Goal: Transaction & Acquisition: Book appointment/travel/reservation

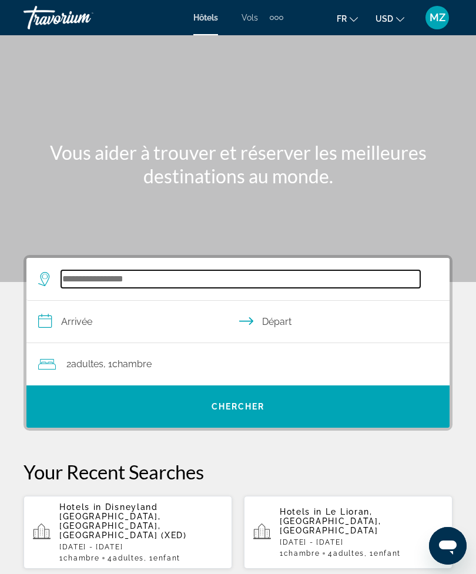
click at [193, 281] on input "Search widget" at bounding box center [240, 279] width 359 height 18
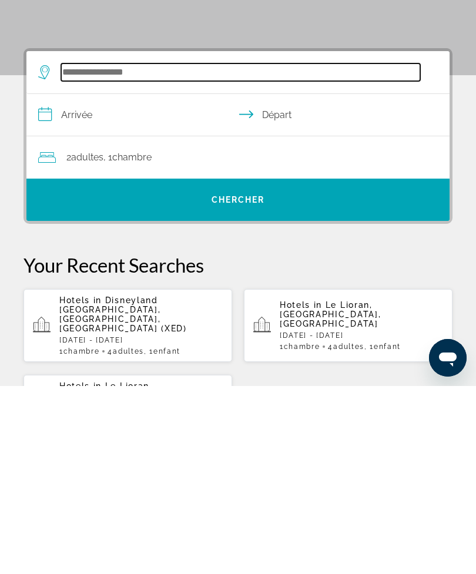
scroll to position [29, 0]
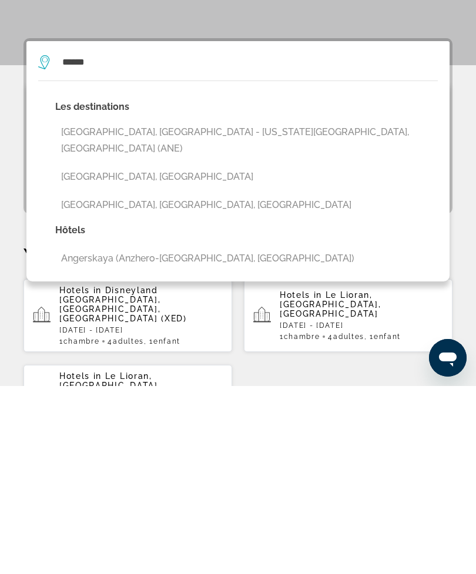
click at [262, 309] on button "[GEOGRAPHIC_DATA], [GEOGRAPHIC_DATA] - [US_STATE][GEOGRAPHIC_DATA], [GEOGRAPHIC…" at bounding box center [246, 328] width 382 height 39
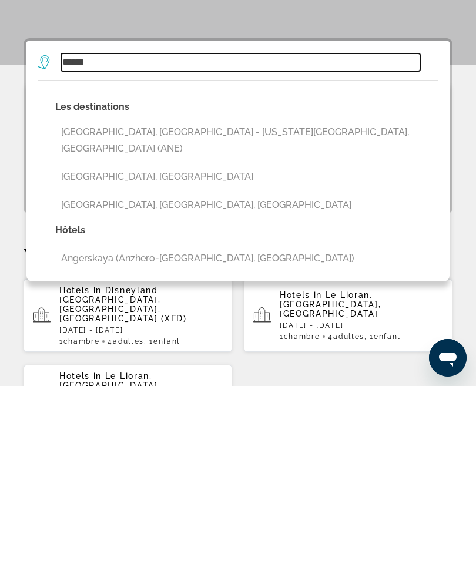
type input "**********"
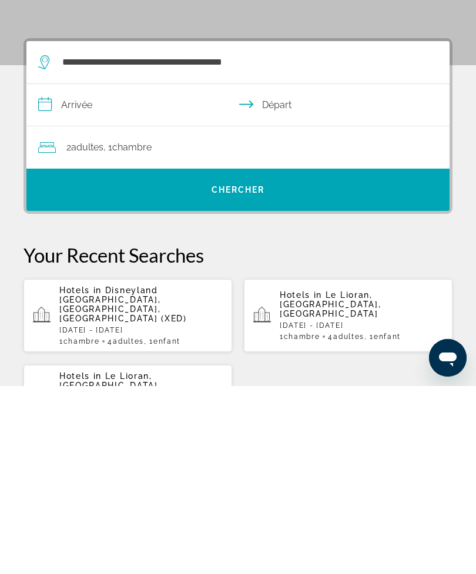
click at [159, 272] on input "**********" at bounding box center [240, 294] width 428 height 45
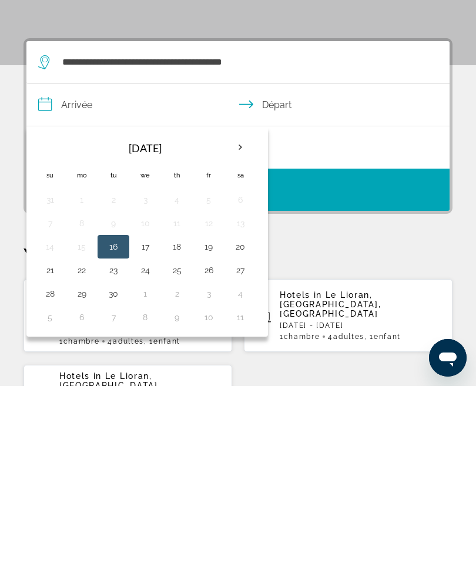
scroll to position [217, 0]
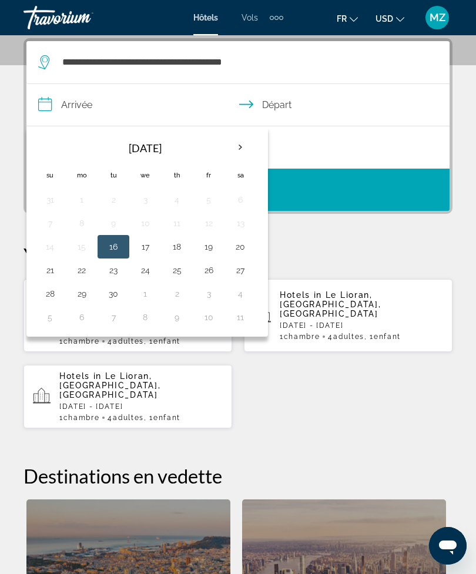
click at [112, 297] on button "30" at bounding box center [113, 293] width 19 height 16
click at [150, 298] on button "1" at bounding box center [145, 293] width 19 height 16
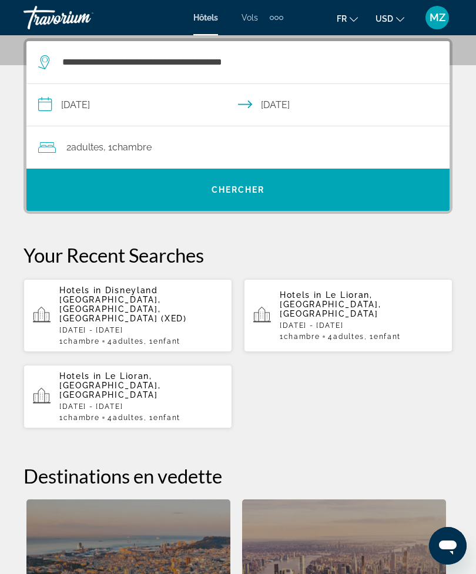
type input "**********"
click at [265, 190] on span "Chercher" at bounding box center [237, 189] width 53 height 9
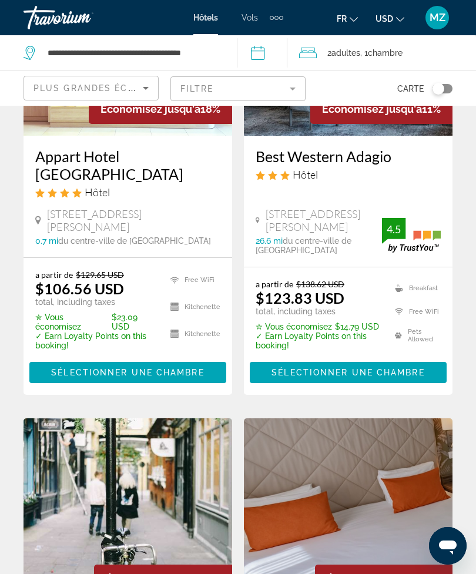
scroll to position [38, 0]
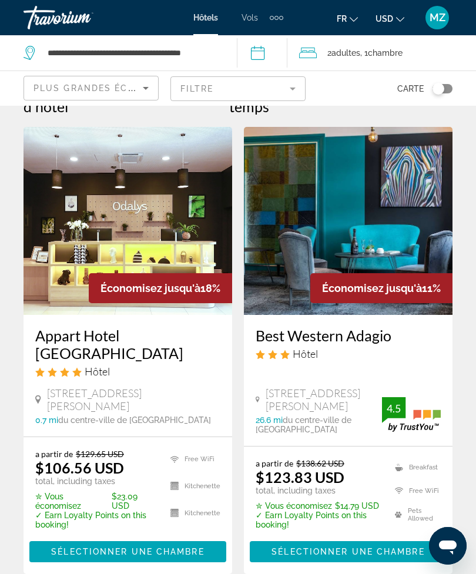
click at [435, 93] on div "Toggle map" at bounding box center [438, 89] width 12 height 12
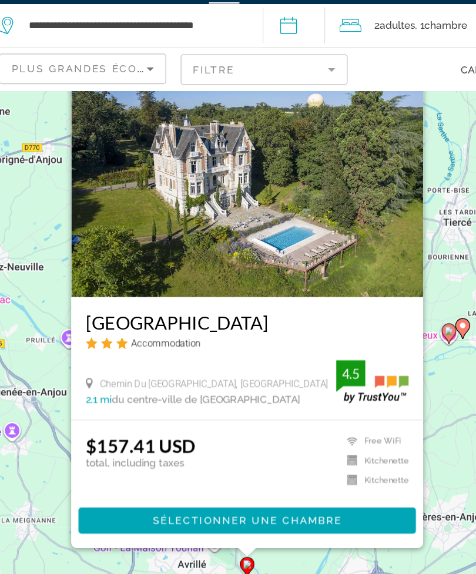
click at [348, 86] on button "Fermer" at bounding box center [357, 95] width 18 height 18
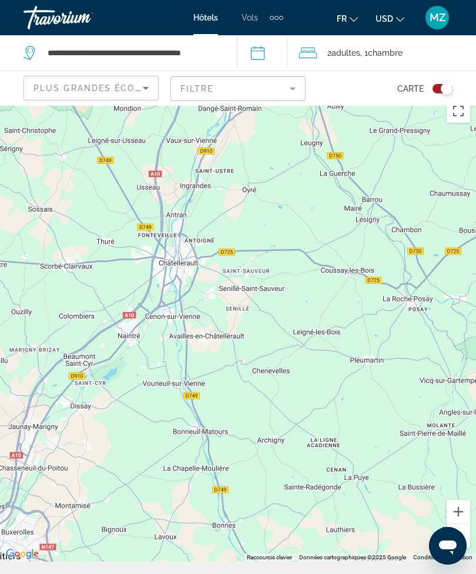
scroll to position [13, 0]
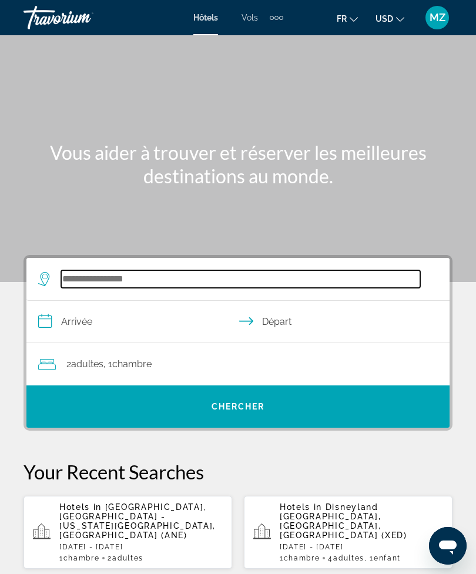
click at [76, 278] on input "Search widget" at bounding box center [240, 279] width 359 height 18
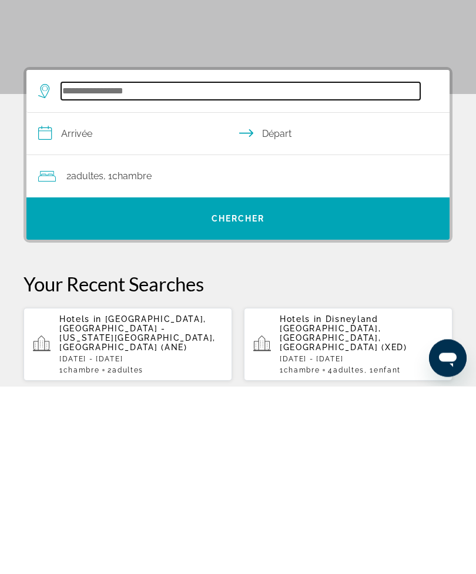
scroll to position [29, 0]
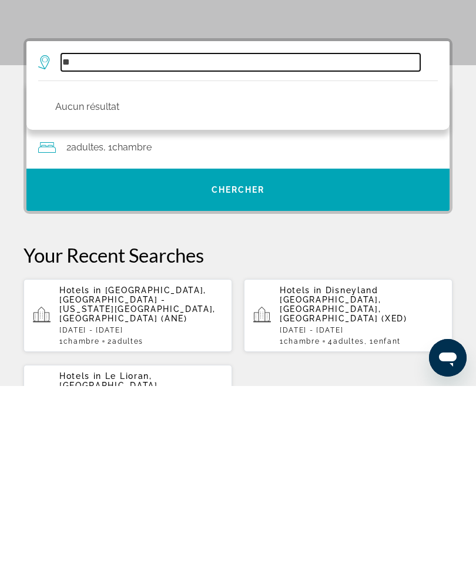
type input "*"
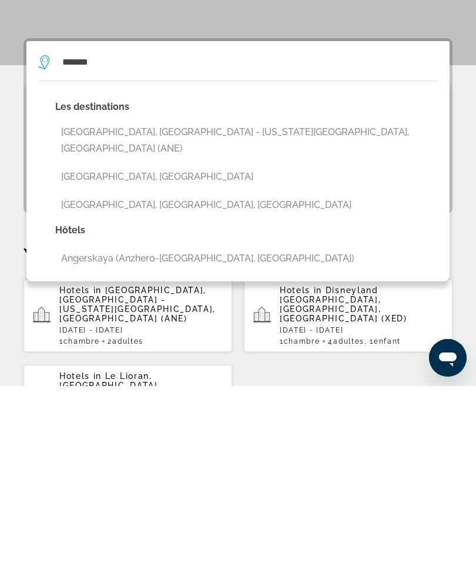
click at [190, 309] on button "[GEOGRAPHIC_DATA], [GEOGRAPHIC_DATA] - [US_STATE][GEOGRAPHIC_DATA], [GEOGRAPHIC…" at bounding box center [246, 328] width 382 height 39
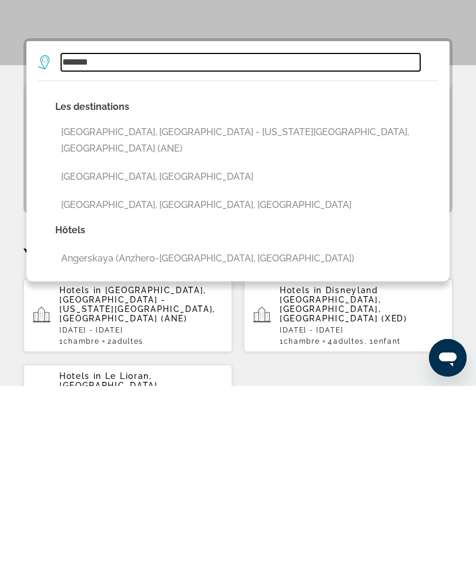
type input "**********"
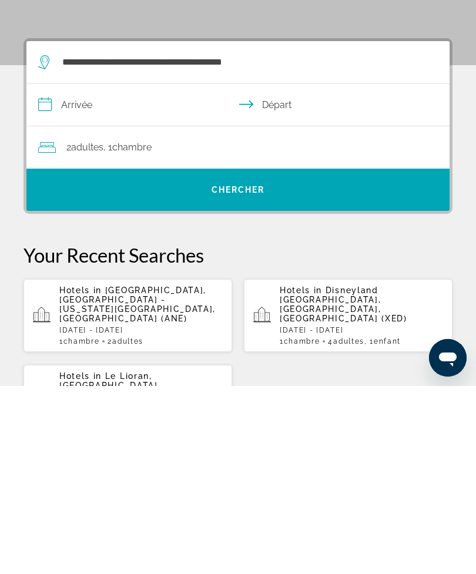
click at [146, 272] on input "**********" at bounding box center [240, 294] width 428 height 45
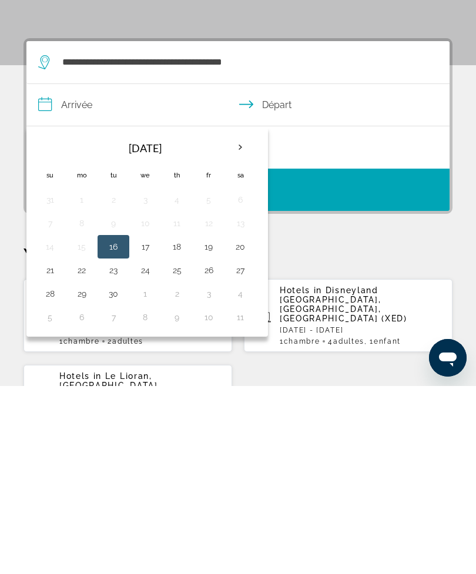
scroll to position [217, 0]
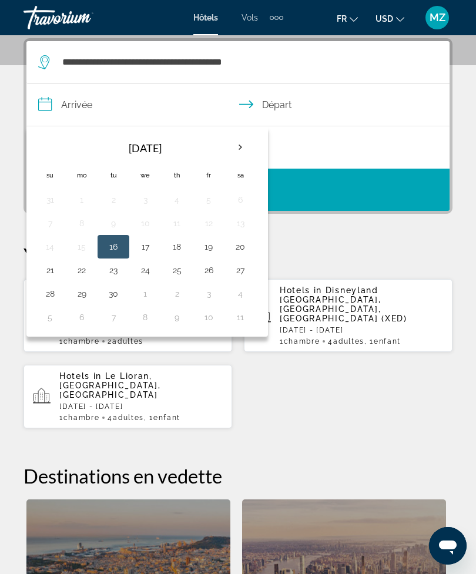
click at [115, 297] on button "30" at bounding box center [113, 293] width 19 height 16
click at [146, 296] on button "1" at bounding box center [145, 293] width 19 height 16
type input "**********"
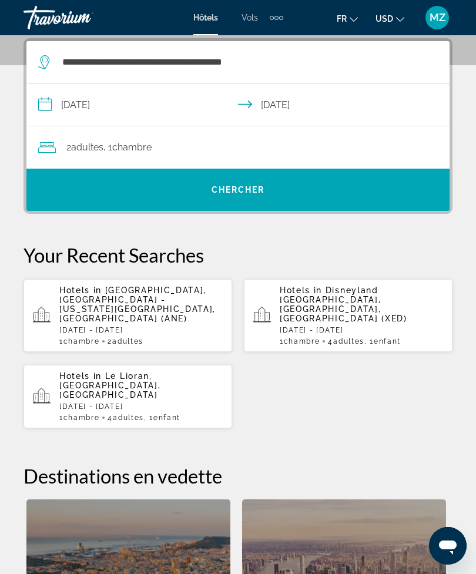
click at [279, 191] on span "Search widget" at bounding box center [237, 190] width 423 height 28
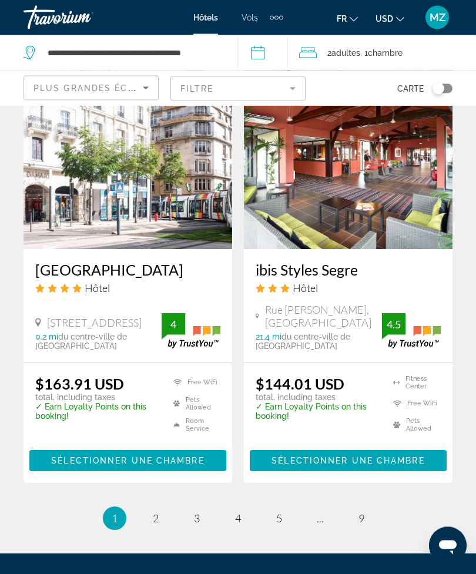
scroll to position [2523, 0]
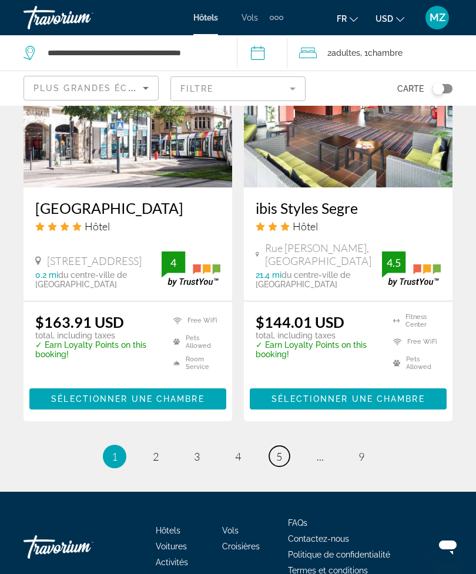
click at [275, 446] on link "page 5" at bounding box center [279, 456] width 21 height 21
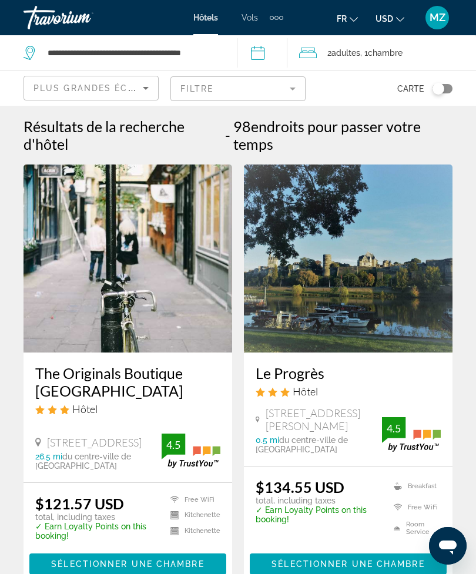
click at [440, 94] on div "Toggle map" at bounding box center [438, 89] width 12 height 12
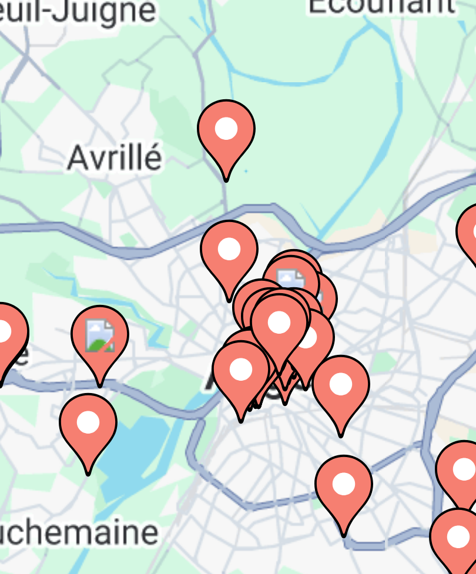
click at [60, 106] on div "Pour activer le glissement avec le clavier, appuyez sur Alt+Entrée. Une fois ce…" at bounding box center [238, 340] width 476 height 468
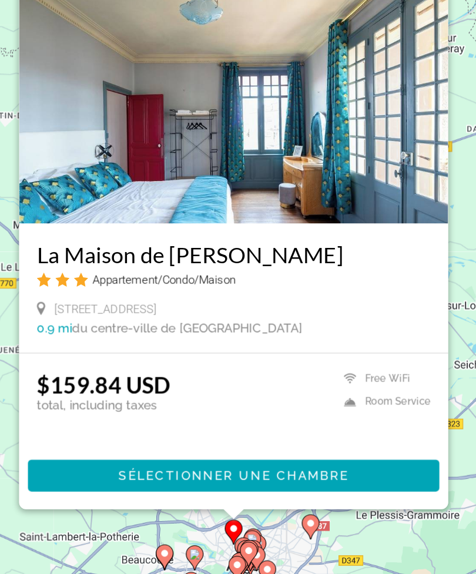
click at [314, 227] on div "Pour activer le glissement avec le clavier, appuyez sur Alt+Entrée. Une fois ce…" at bounding box center [238, 340] width 476 height 468
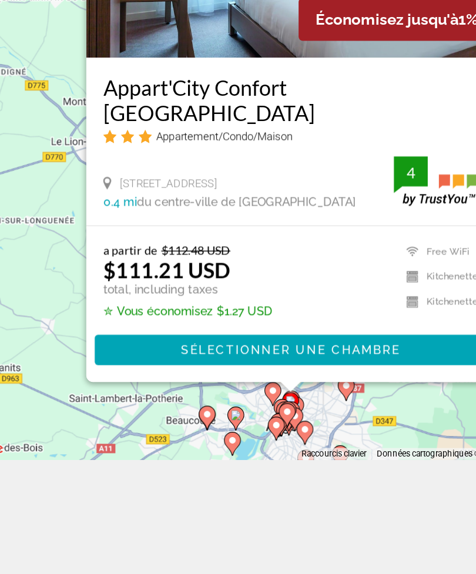
scroll to position [133, 0]
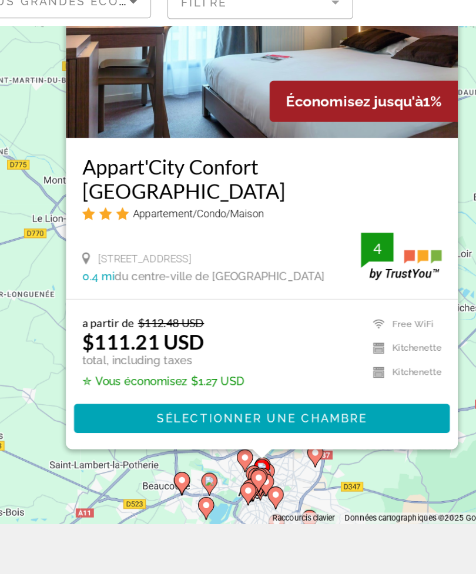
click at [170, 331] on div "Pour activer le glissement avec le clavier, appuyez sur Alt+Entrée. Une fois ce…" at bounding box center [238, 234] width 476 height 468
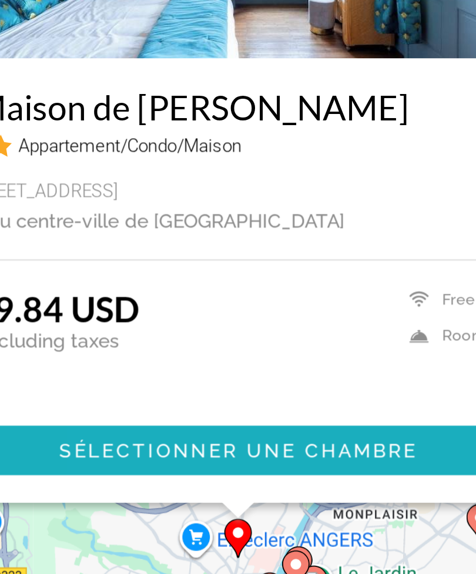
click at [160, 368] on span "Sélectionner une chambre" at bounding box center [236, 372] width 153 height 9
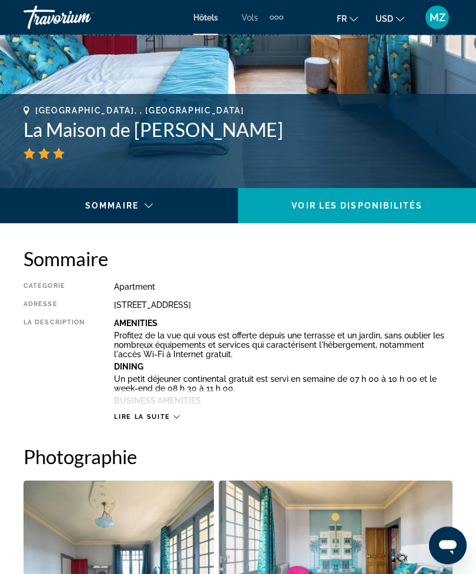
scroll to position [406, 0]
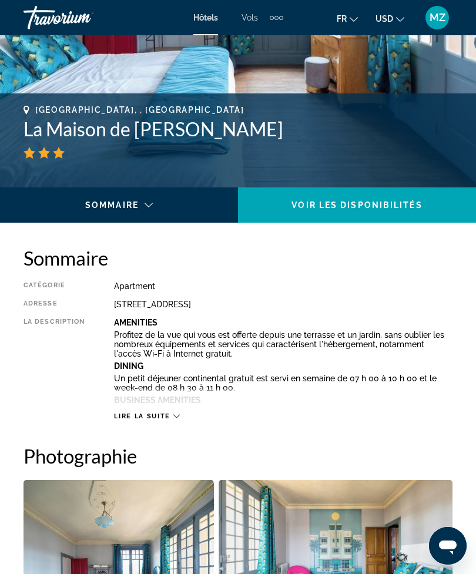
click at [161, 418] on span "Lire la suite" at bounding box center [142, 416] width 56 height 8
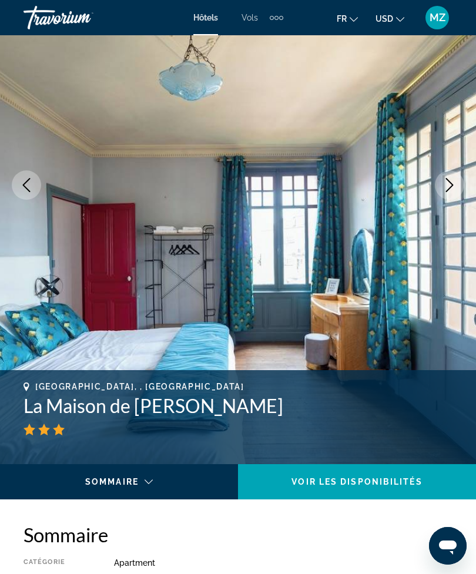
scroll to position [116, 0]
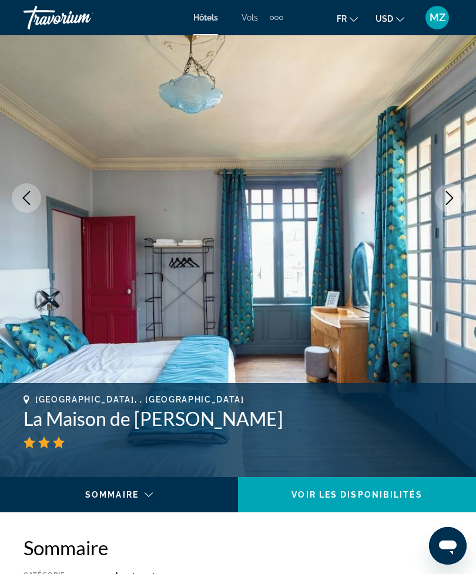
click at [446, 200] on icon "Next image" at bounding box center [449, 198] width 14 height 14
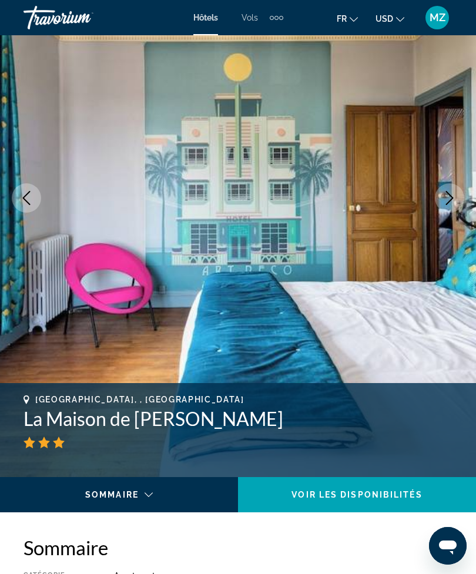
click at [441, 197] on button "Next image" at bounding box center [449, 197] width 29 height 29
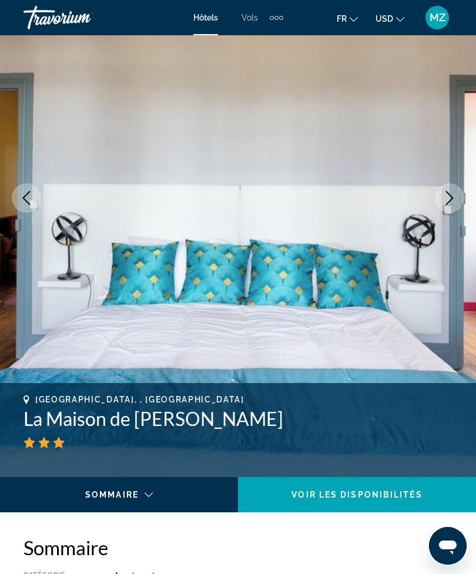
click at [443, 200] on icon "Next image" at bounding box center [449, 198] width 14 height 14
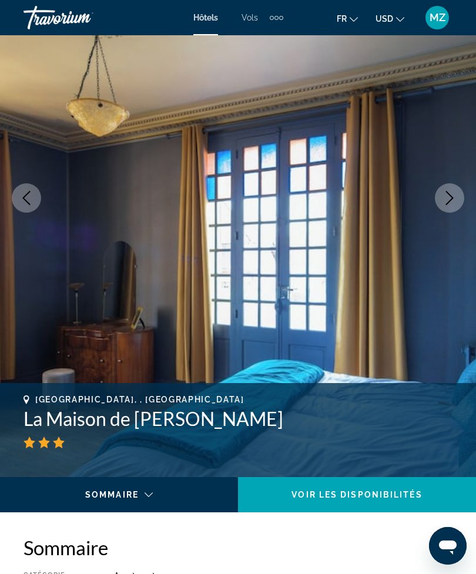
click at [448, 201] on icon "Next image" at bounding box center [449, 198] width 14 height 14
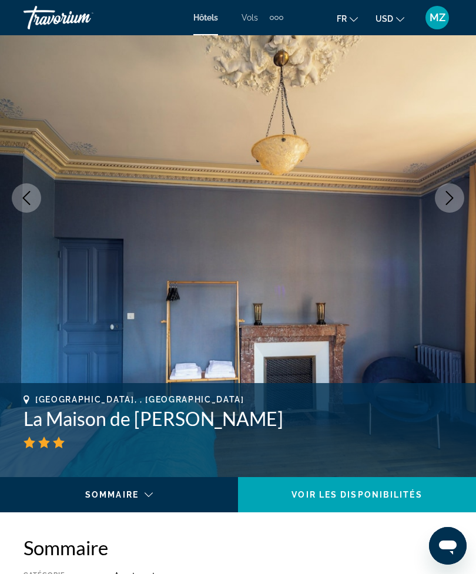
click at [447, 201] on icon "Next image" at bounding box center [449, 198] width 14 height 14
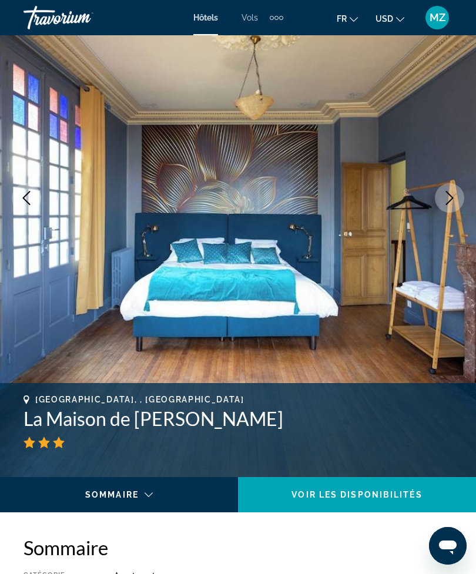
click at [445, 202] on icon "Next image" at bounding box center [449, 198] width 14 height 14
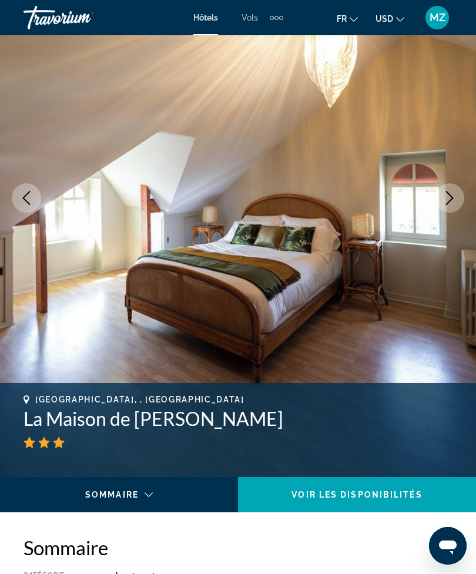
click at [446, 201] on icon "Next image" at bounding box center [449, 198] width 14 height 14
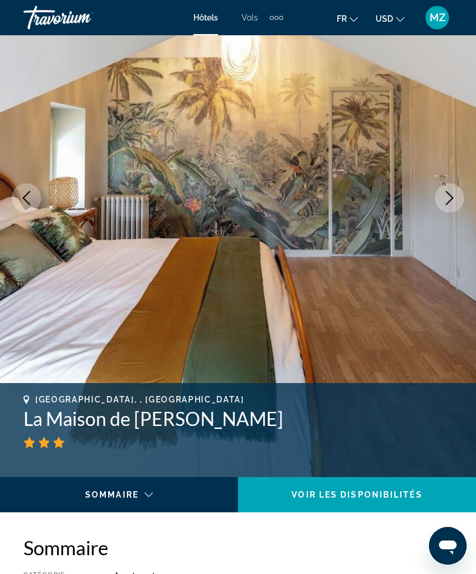
click at [444, 202] on icon "Next image" at bounding box center [449, 198] width 14 height 14
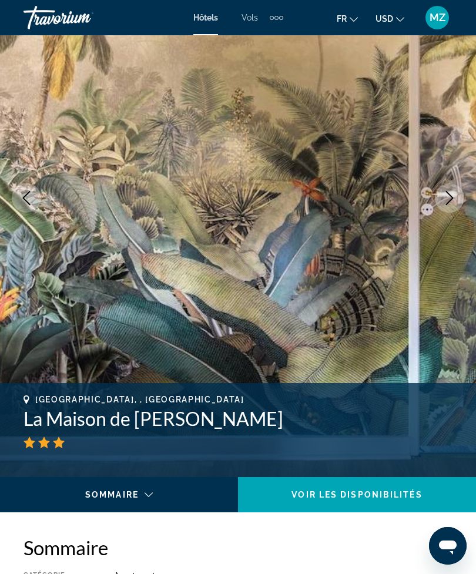
click at [446, 201] on icon "Next image" at bounding box center [449, 198] width 14 height 14
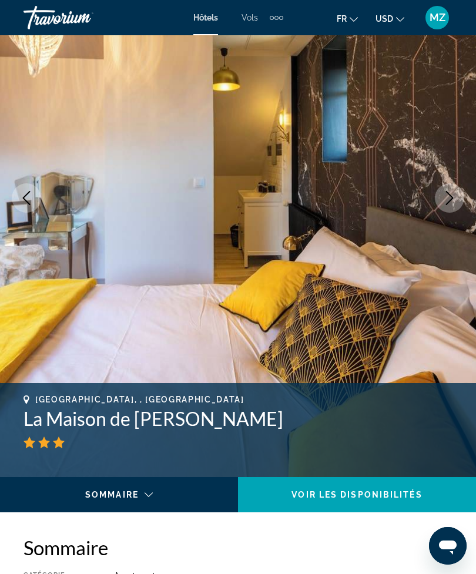
click at [448, 200] on icon "Next image" at bounding box center [449, 198] width 14 height 14
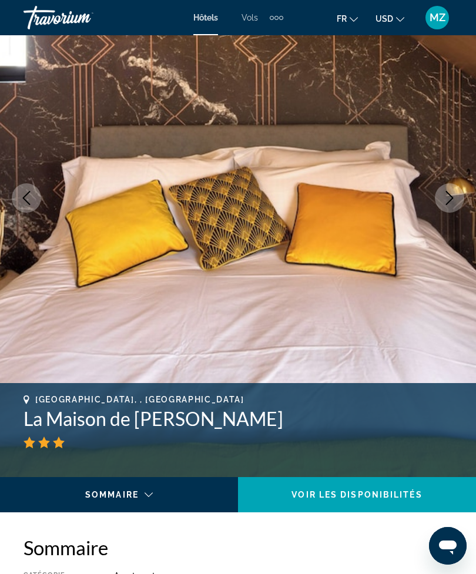
click at [449, 200] on icon "Next image" at bounding box center [449, 198] width 14 height 14
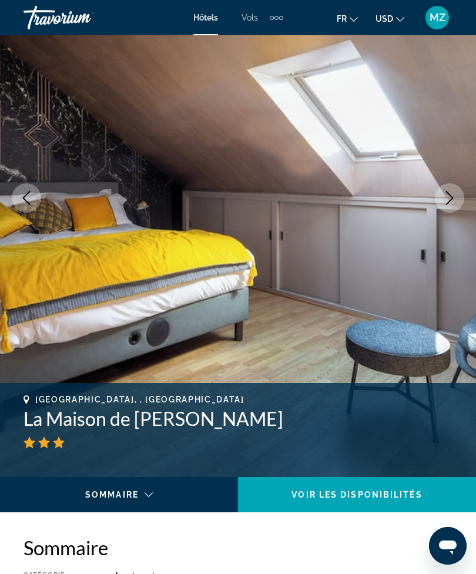
click at [449, 201] on icon "Next image" at bounding box center [449, 198] width 14 height 14
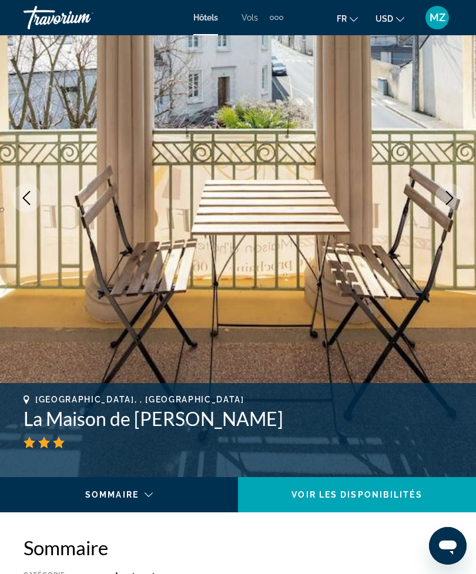
click at [450, 200] on icon "Next image" at bounding box center [450, 198] width 8 height 14
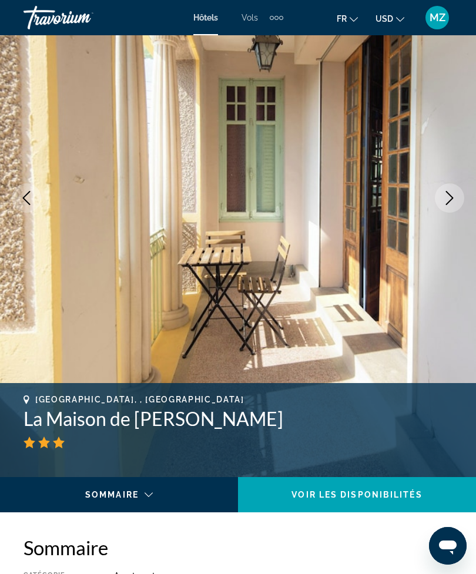
click at [451, 199] on icon "Next image" at bounding box center [450, 198] width 8 height 14
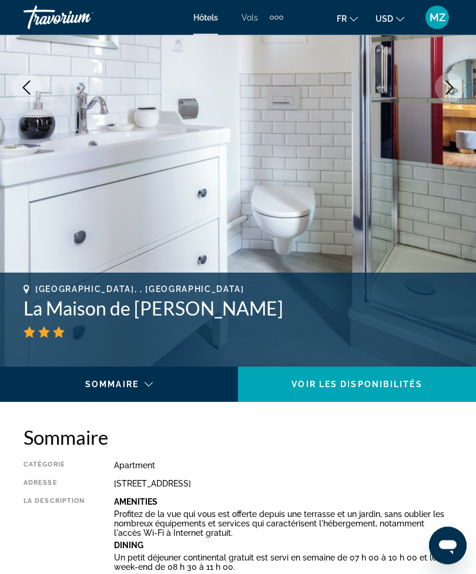
scroll to position [0, 0]
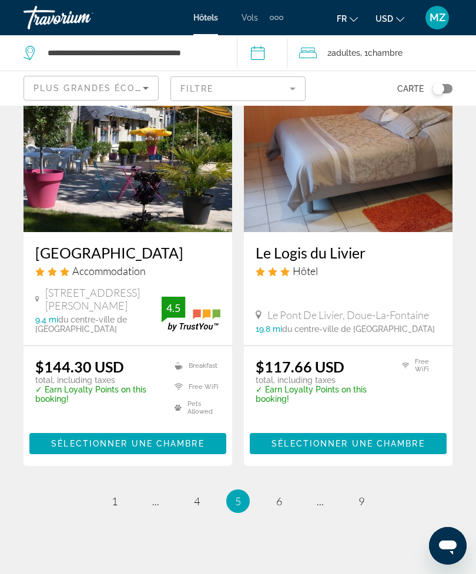
scroll to position [2392, 0]
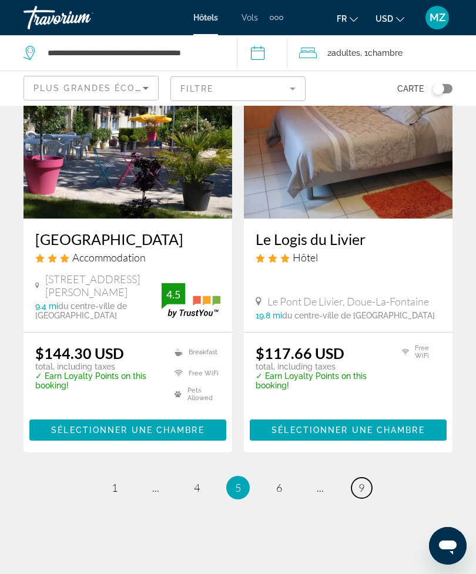
click at [359, 481] on span "9" at bounding box center [361, 487] width 6 height 13
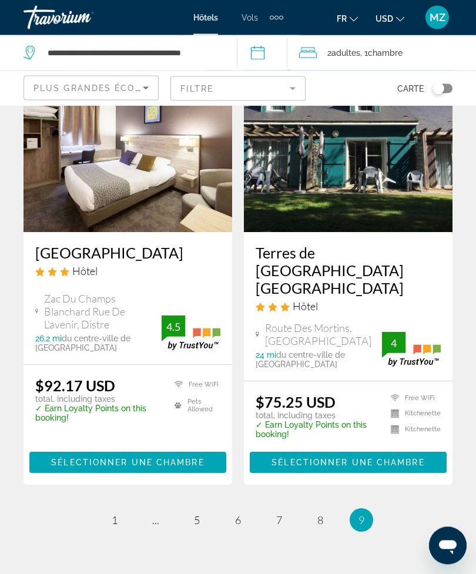
scroll to position [123, 0]
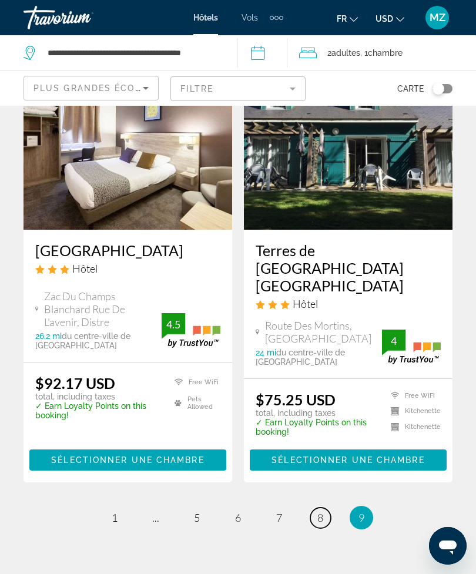
click at [324, 513] on link "page 8" at bounding box center [320, 517] width 21 height 21
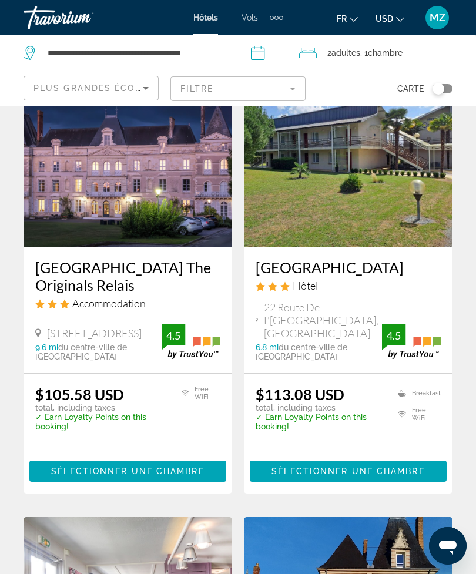
scroll to position [590, 0]
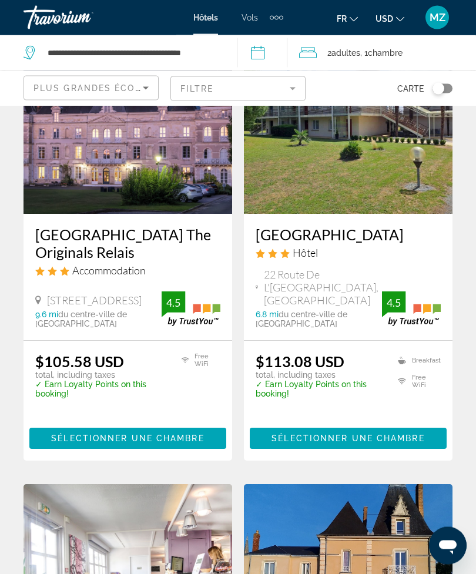
click at [206, 431] on span "Main content" at bounding box center [127, 439] width 197 height 28
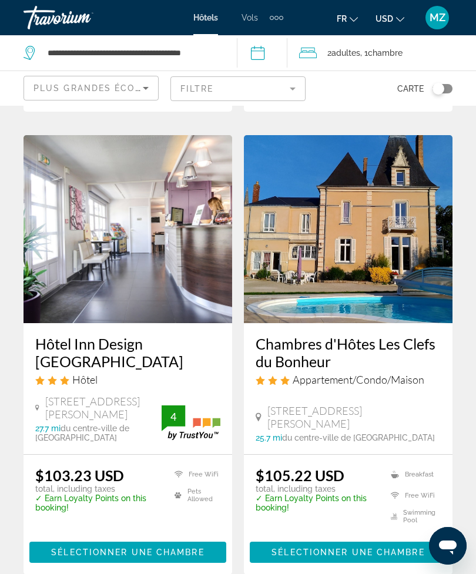
scroll to position [935, 0]
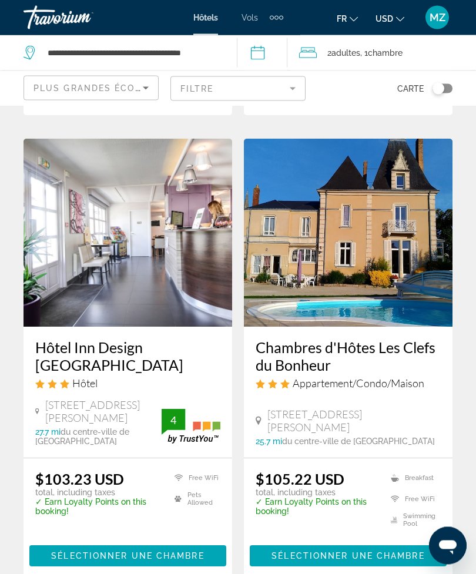
click at [371, 261] on img "Main content" at bounding box center [348, 233] width 208 height 188
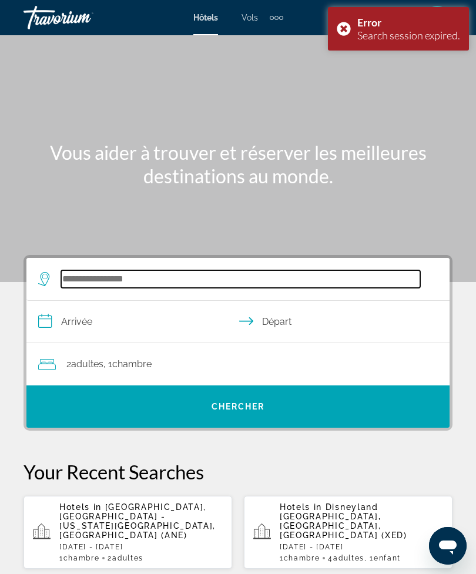
click at [183, 273] on input "Search widget" at bounding box center [240, 279] width 359 height 18
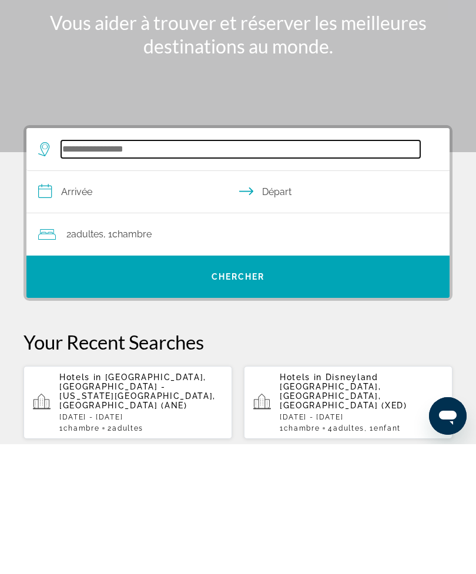
scroll to position [29, 0]
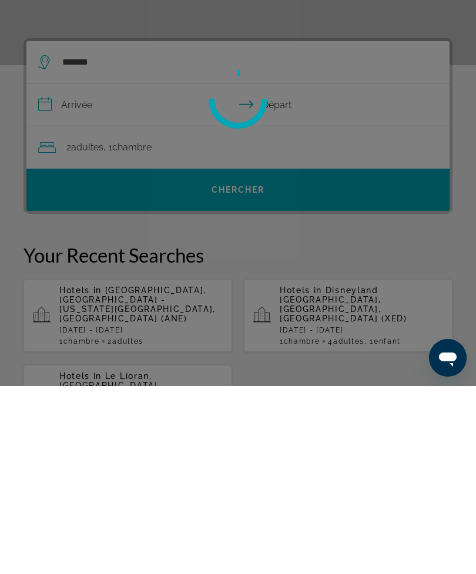
click at [80, 109] on div at bounding box center [238, 287] width 476 height 574
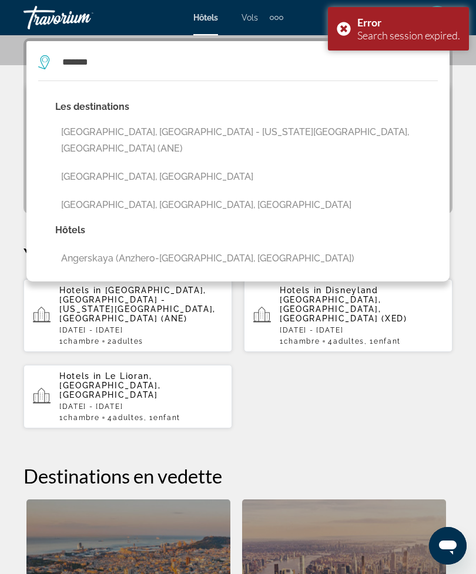
click at [250, 129] on button "[GEOGRAPHIC_DATA], [GEOGRAPHIC_DATA] - [US_STATE][GEOGRAPHIC_DATA], [GEOGRAPHIC…" at bounding box center [246, 140] width 382 height 39
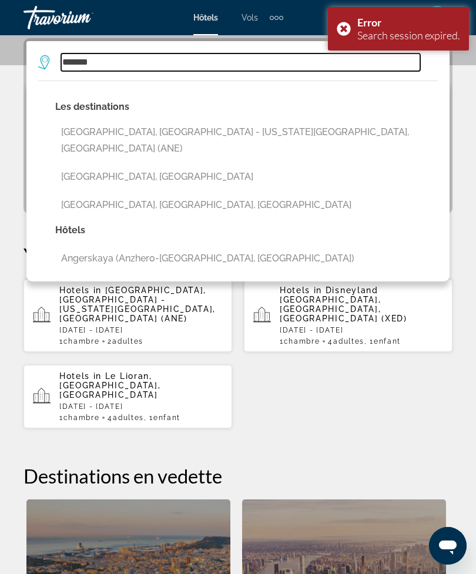
type input "**********"
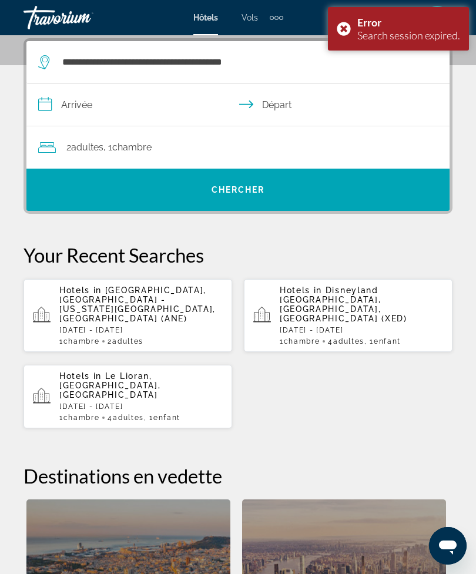
click at [128, 109] on input "**********" at bounding box center [240, 106] width 428 height 45
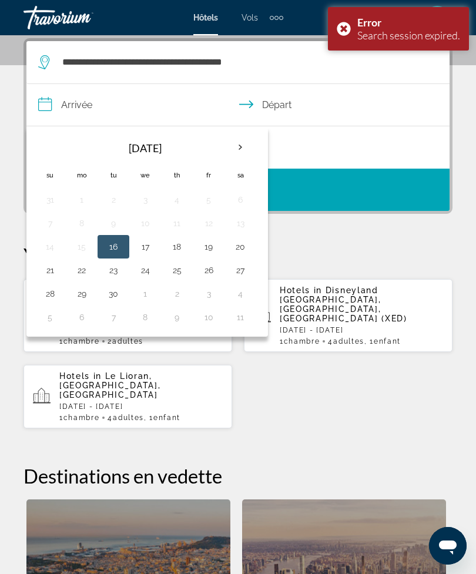
click at [112, 299] on button "30" at bounding box center [113, 293] width 19 height 16
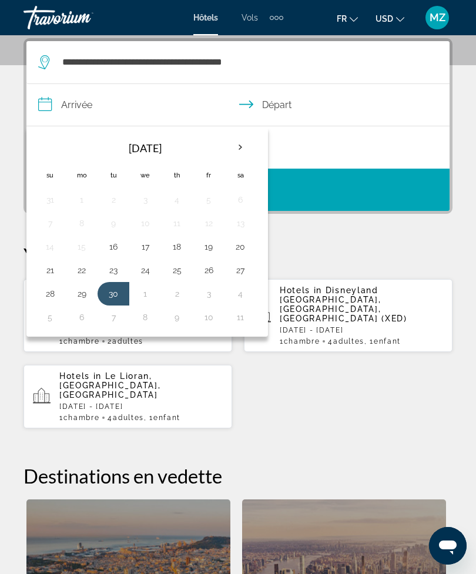
click at [146, 297] on button "1" at bounding box center [145, 293] width 19 height 16
type input "**********"
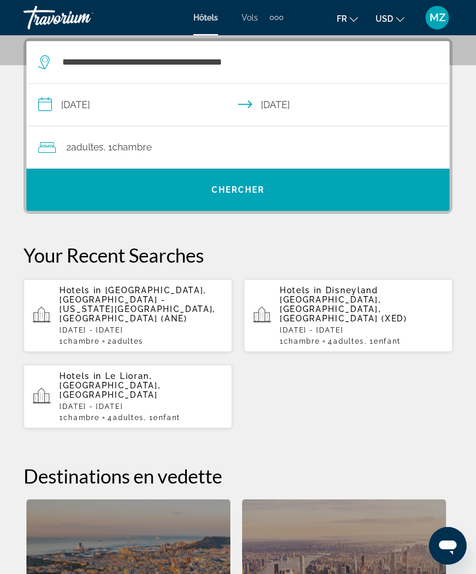
click at [260, 189] on span "Chercher" at bounding box center [237, 189] width 53 height 9
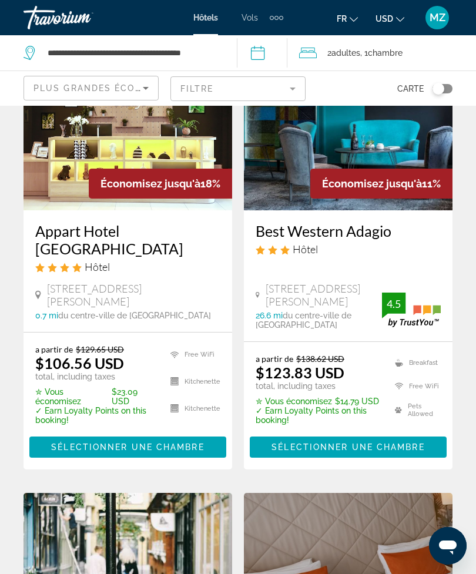
scroll to position [141, 0]
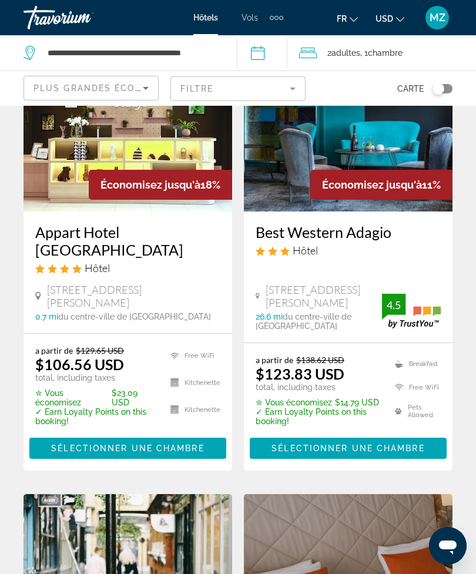
click at [65, 171] on img "Main content" at bounding box center [127, 117] width 208 height 188
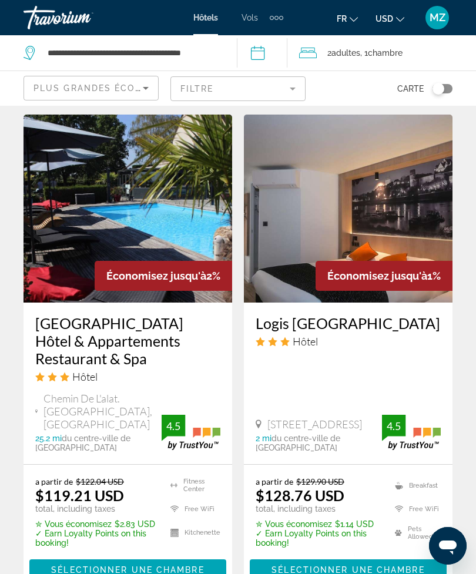
scroll to position [2421, 0]
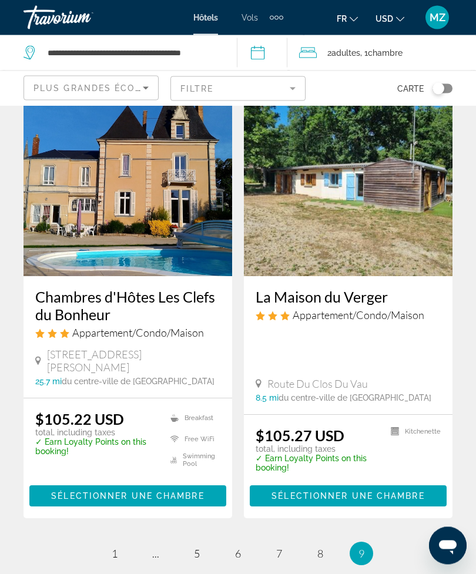
scroll to position [1447, 0]
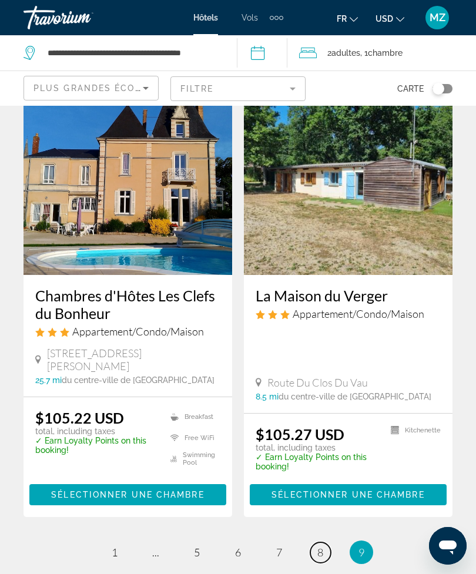
click at [322, 546] on span "8" at bounding box center [320, 552] width 6 height 13
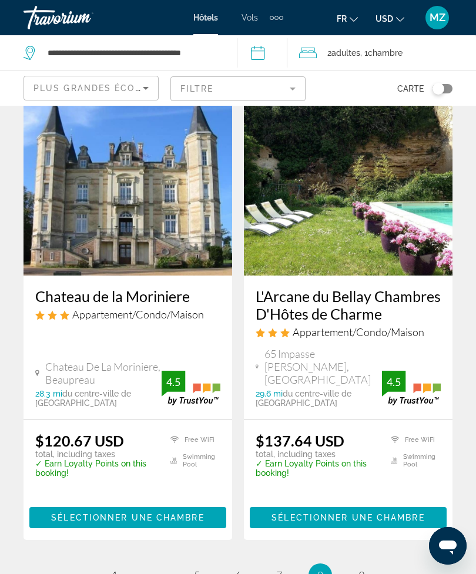
scroll to position [2291, 0]
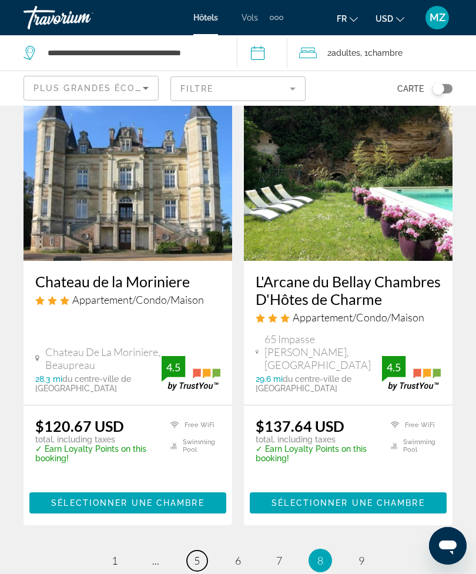
click at [198, 554] on span "5" at bounding box center [197, 560] width 6 height 13
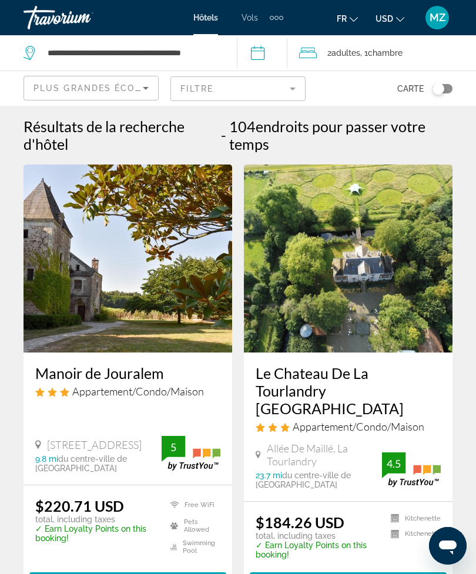
click at [433, 89] on div "Toggle map" at bounding box center [438, 89] width 12 height 12
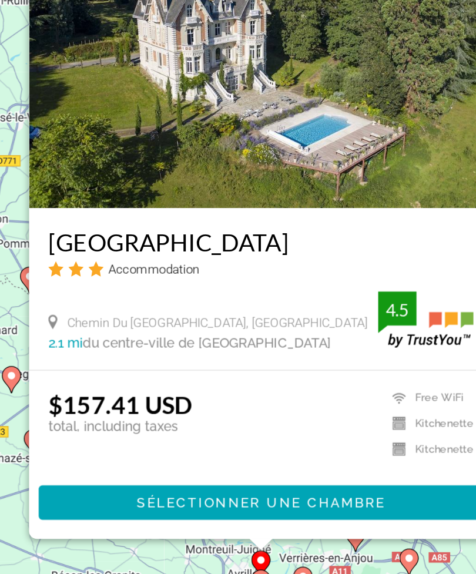
click at [83, 356] on div "Pour activer le glissement avec le clavier, appuyez sur Alt+Entrée. Une fois ce…" at bounding box center [238, 302] width 476 height 468
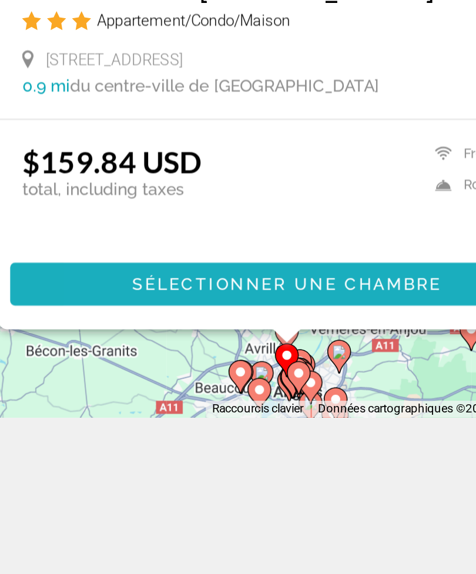
scroll to position [143, 0]
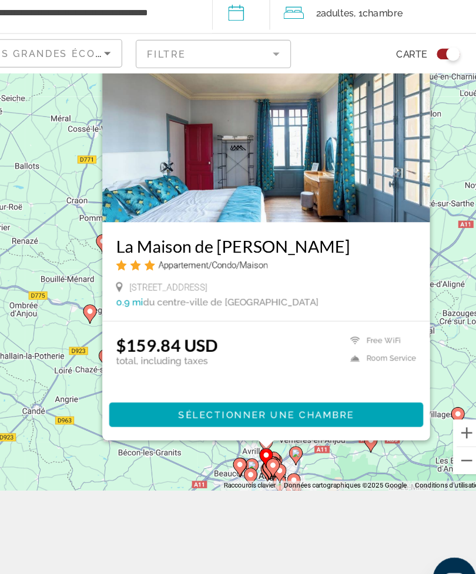
click at [282, 398] on span "Sélectionner une chambre" at bounding box center [283, 402] width 153 height 9
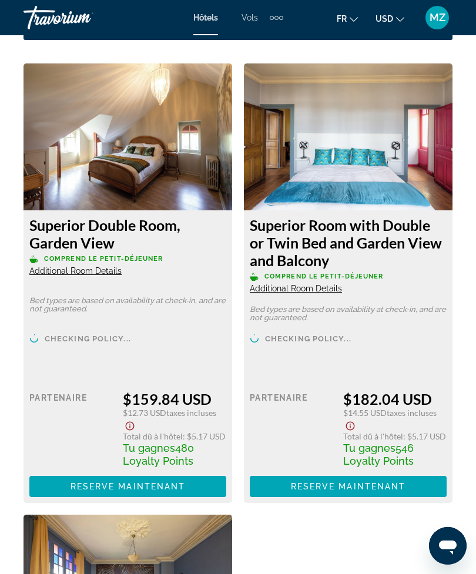
scroll to position [2025, 0]
